Goal: Task Accomplishment & Management: Use online tool/utility

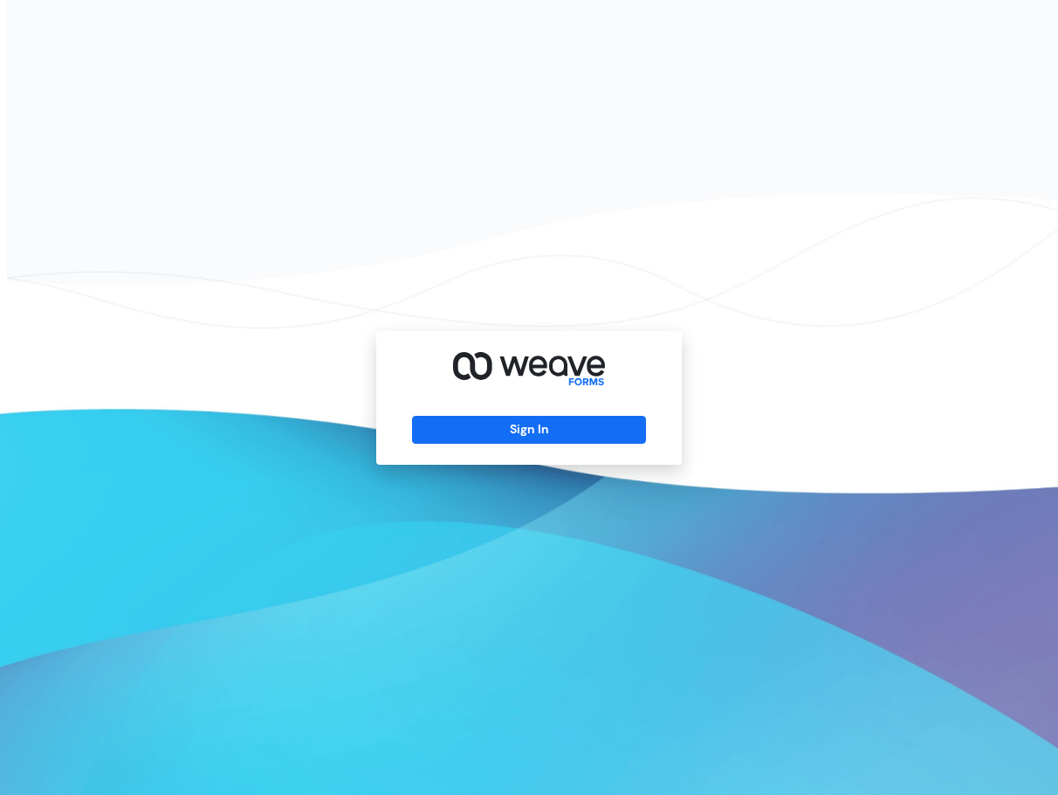
click at [489, 451] on div "Sign In" at bounding box center [529, 398] width 306 height 134
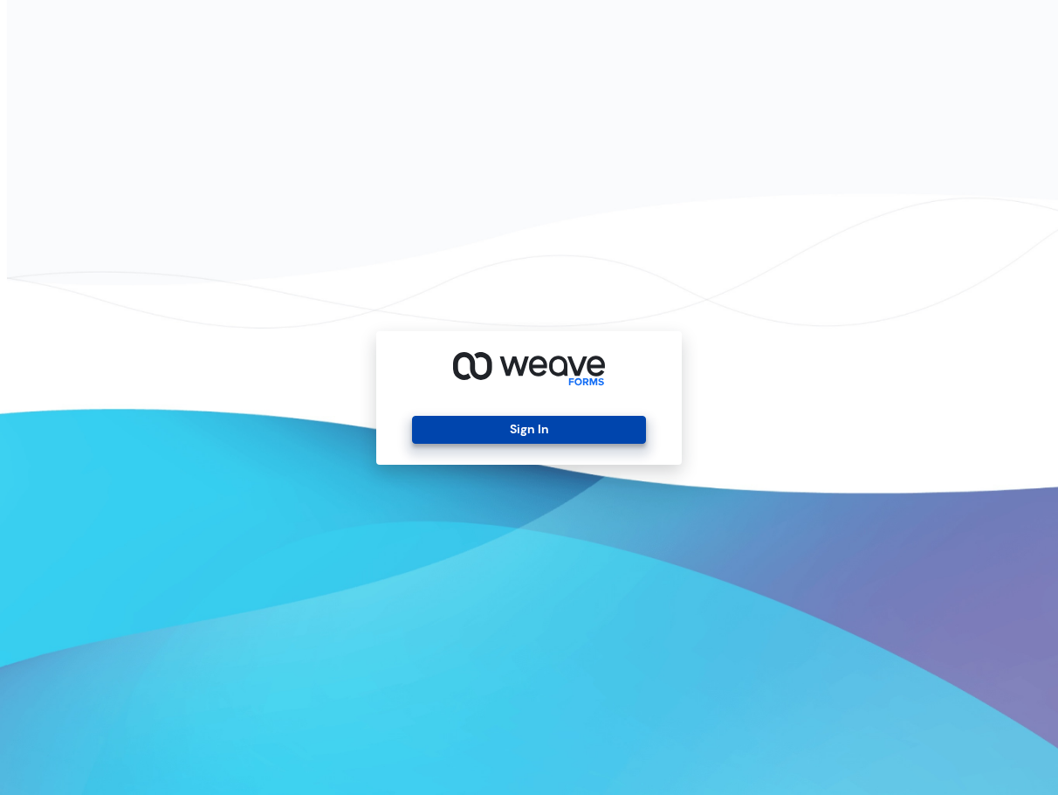
click at [492, 439] on button "Sign In" at bounding box center [528, 430] width 233 height 28
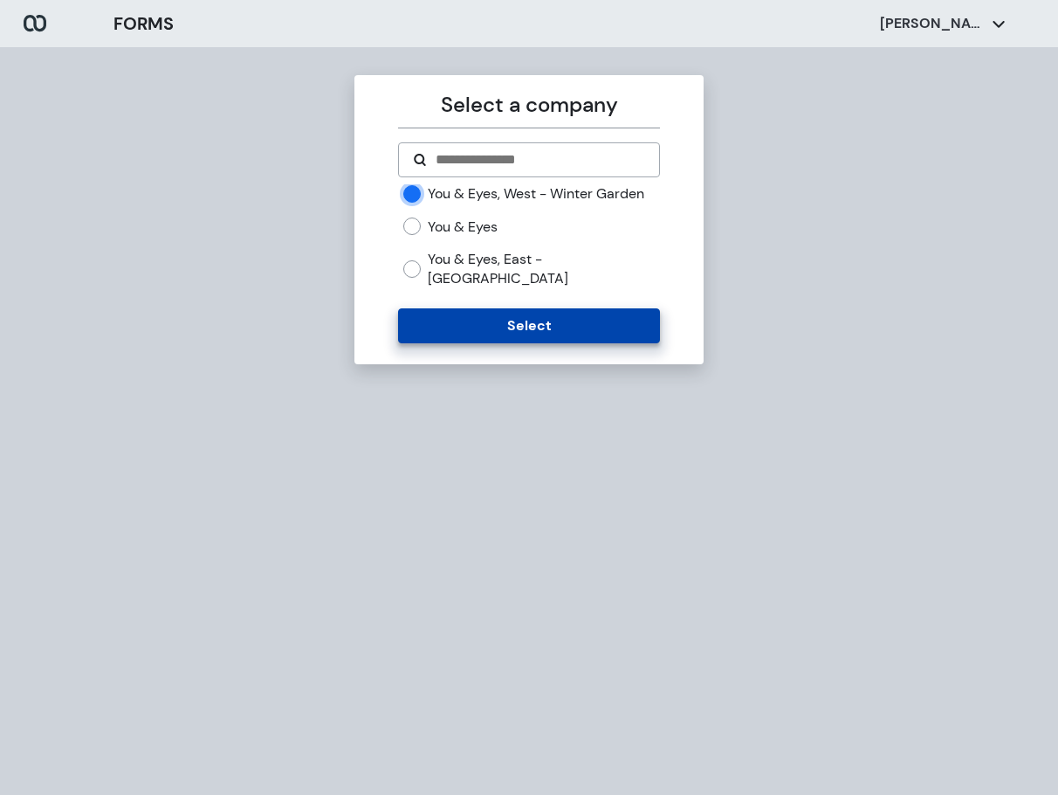
click at [464, 333] on button "Select" at bounding box center [528, 325] width 261 height 35
